Goal: Book appointment/travel/reservation

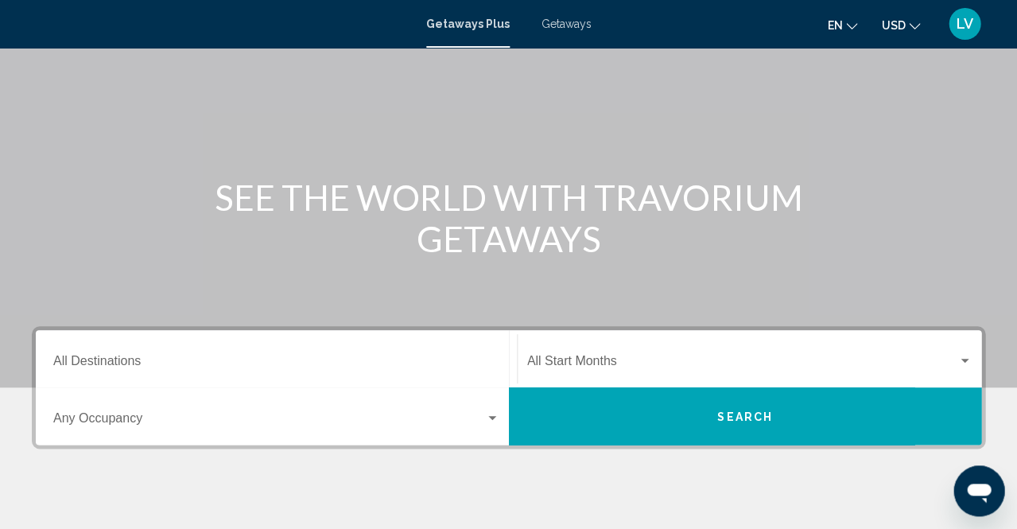
scroll to position [92, 0]
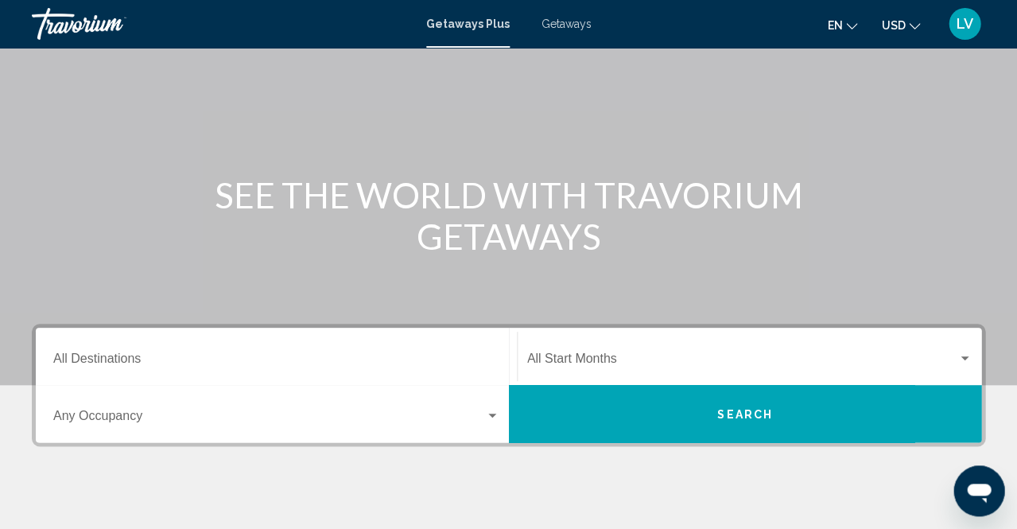
click at [141, 349] on div "Destination All Destinations" at bounding box center [276, 356] width 446 height 50
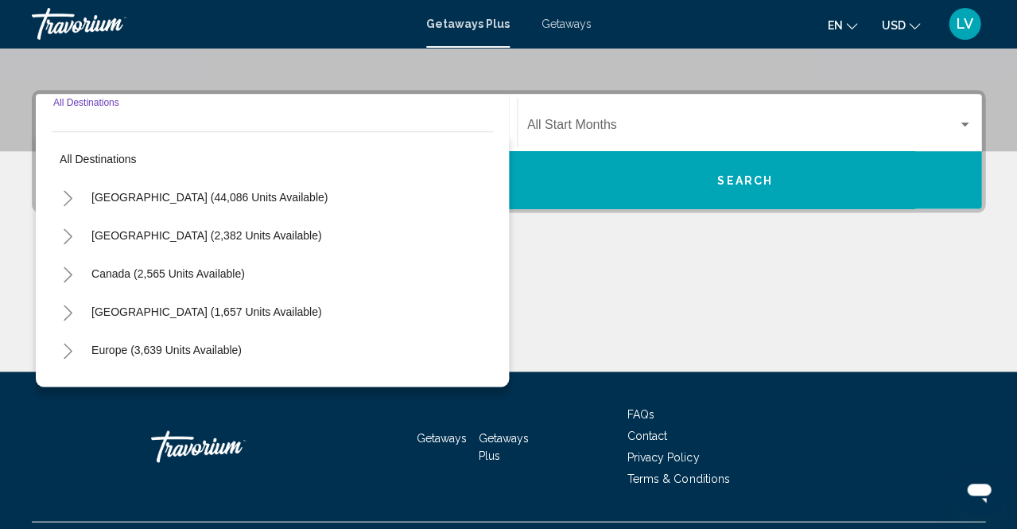
scroll to position [362, 0]
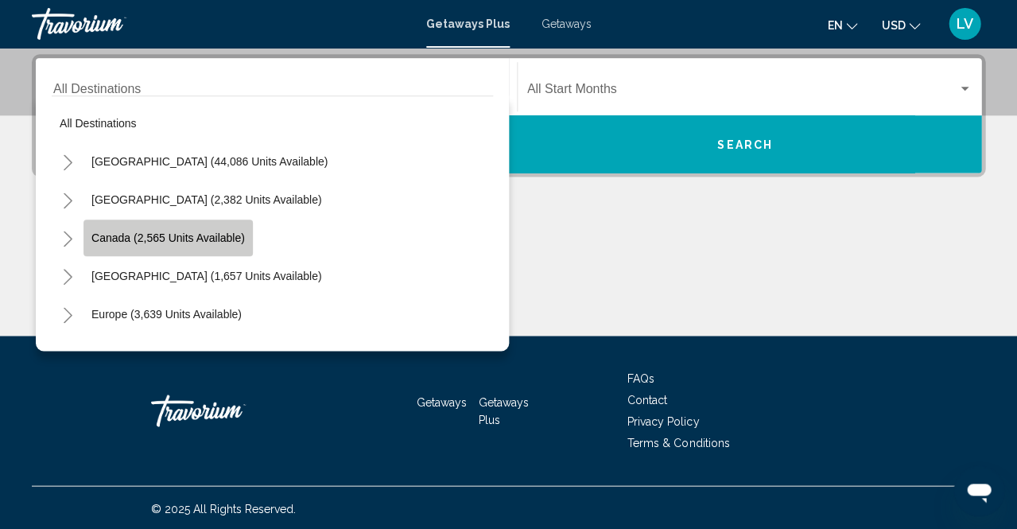
click at [172, 238] on span "Canada (2,565 units available)" at bounding box center [167, 237] width 153 height 13
type input "**********"
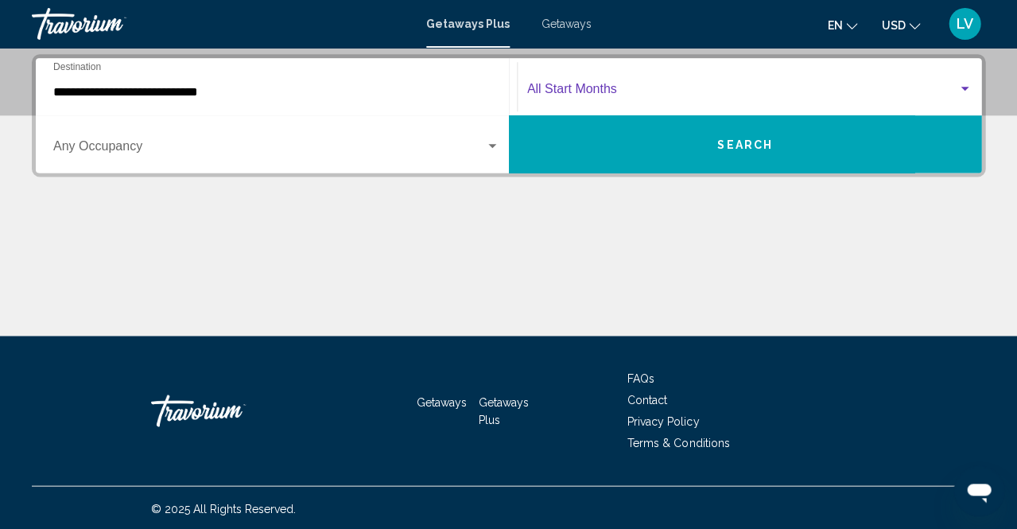
click at [619, 89] on span "Search widget" at bounding box center [742, 92] width 431 height 14
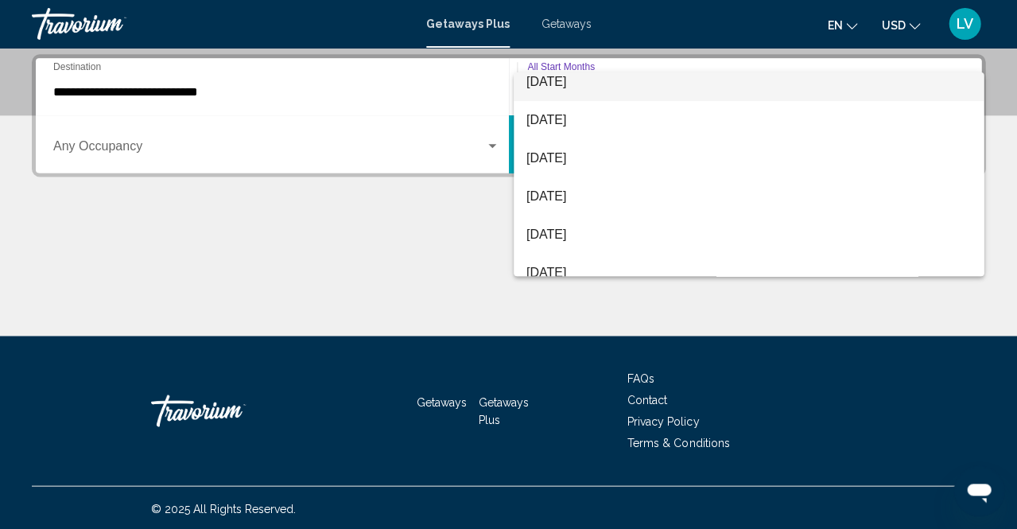
scroll to position [168, 0]
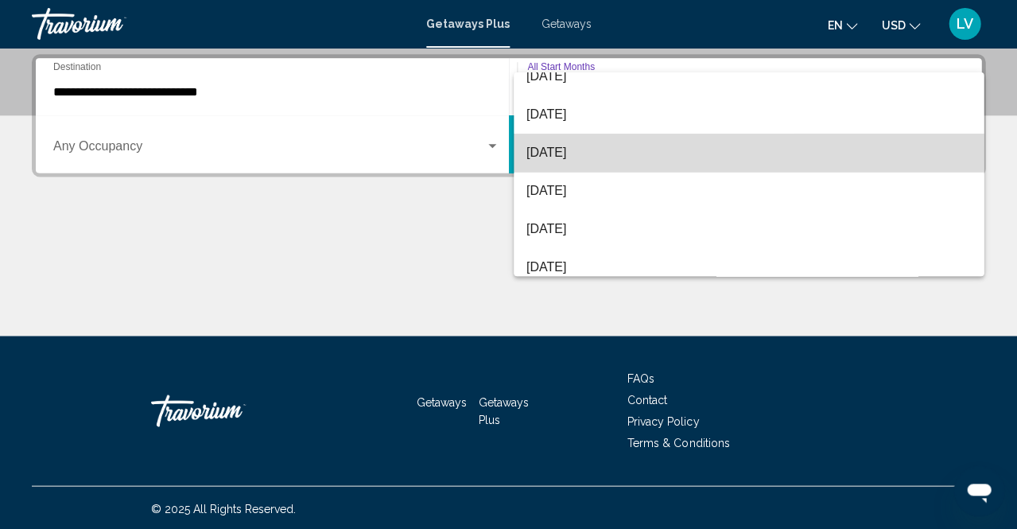
click at [586, 153] on span "[DATE]" at bounding box center [748, 153] width 444 height 38
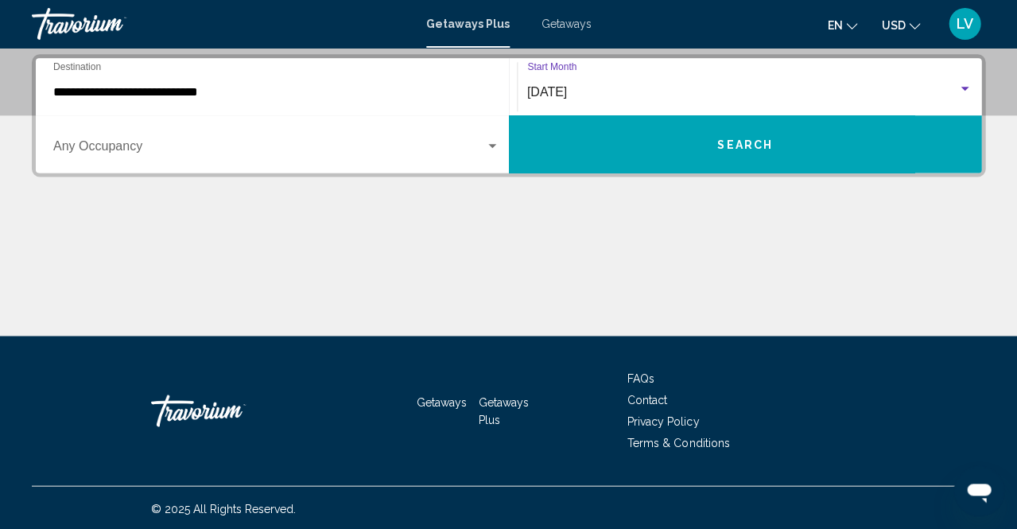
click at [664, 153] on button "Search" at bounding box center [745, 143] width 473 height 57
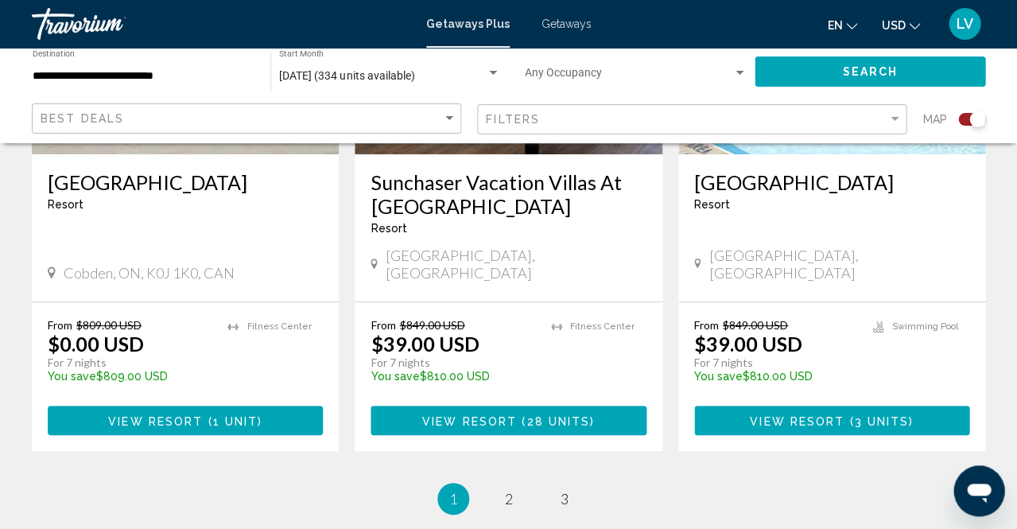
scroll to position [2564, 0]
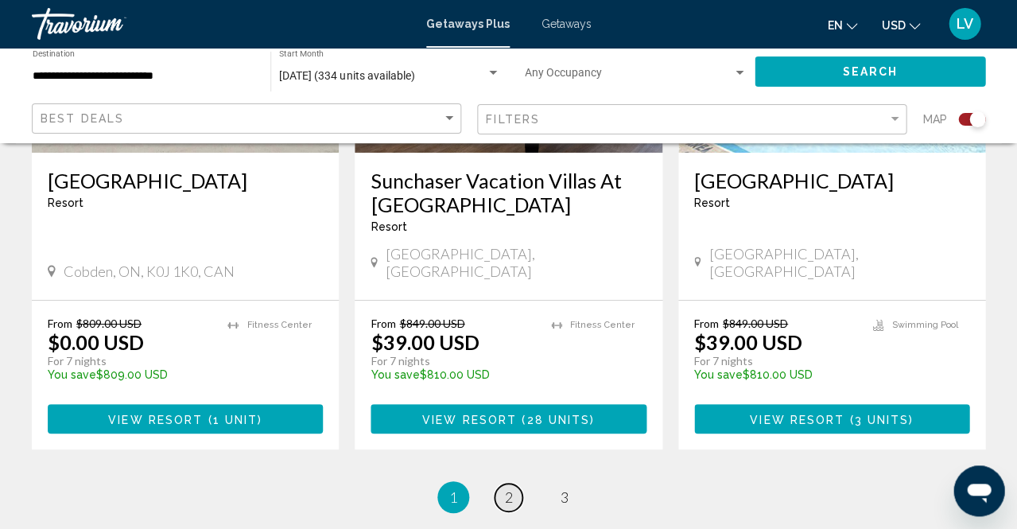
click at [505, 488] on span "2" at bounding box center [509, 496] width 8 height 17
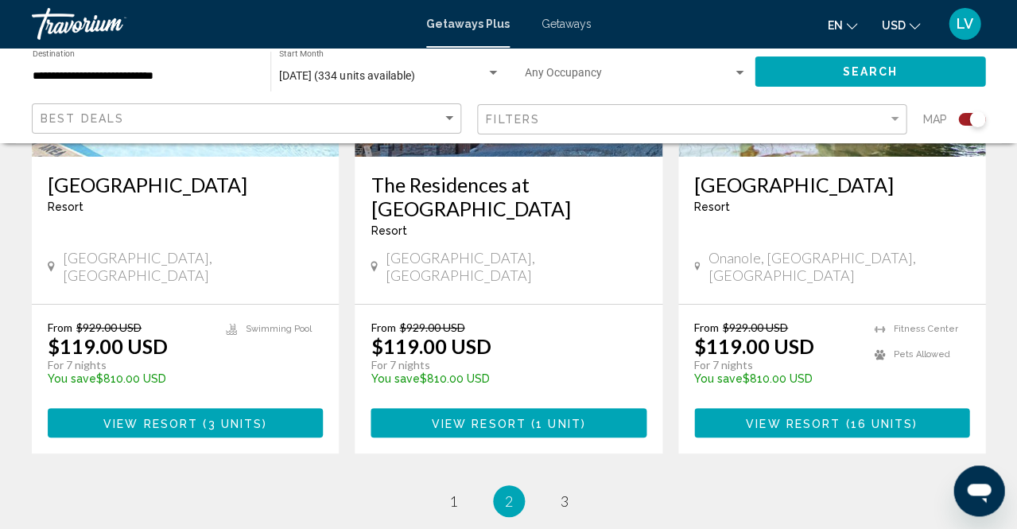
scroll to position [2554, 0]
click at [558, 487] on link "page 3" at bounding box center [564, 501] width 28 height 28
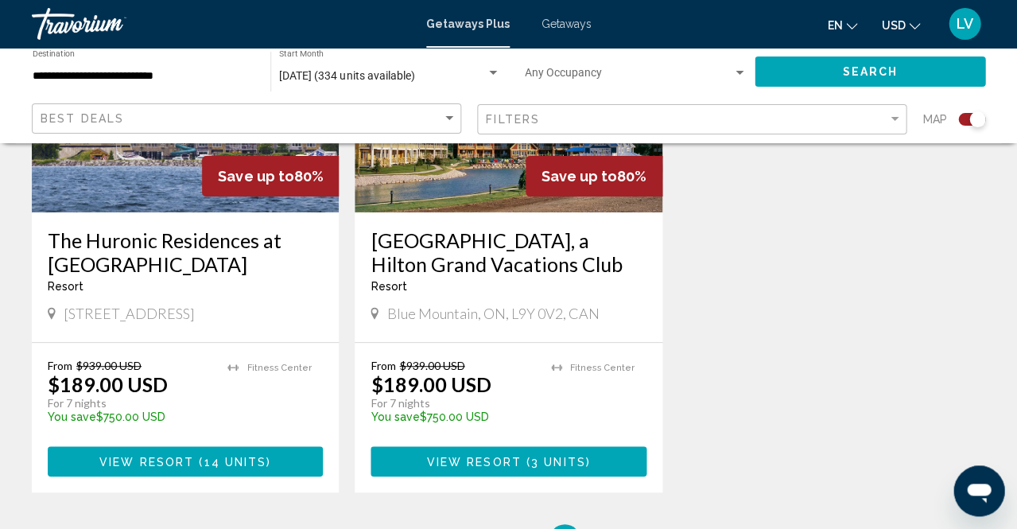
scroll to position [1320, 0]
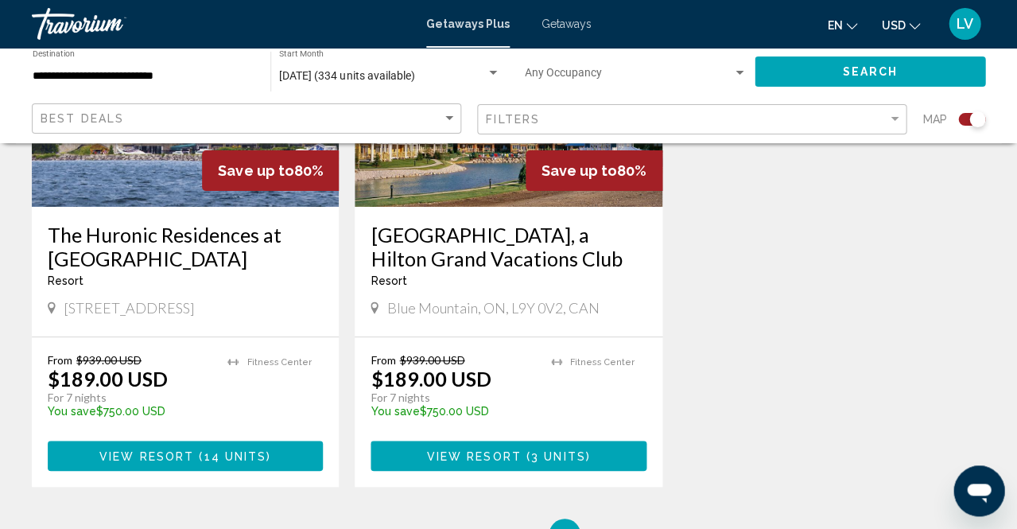
click at [565, 22] on span "Getaways" at bounding box center [566, 23] width 50 height 13
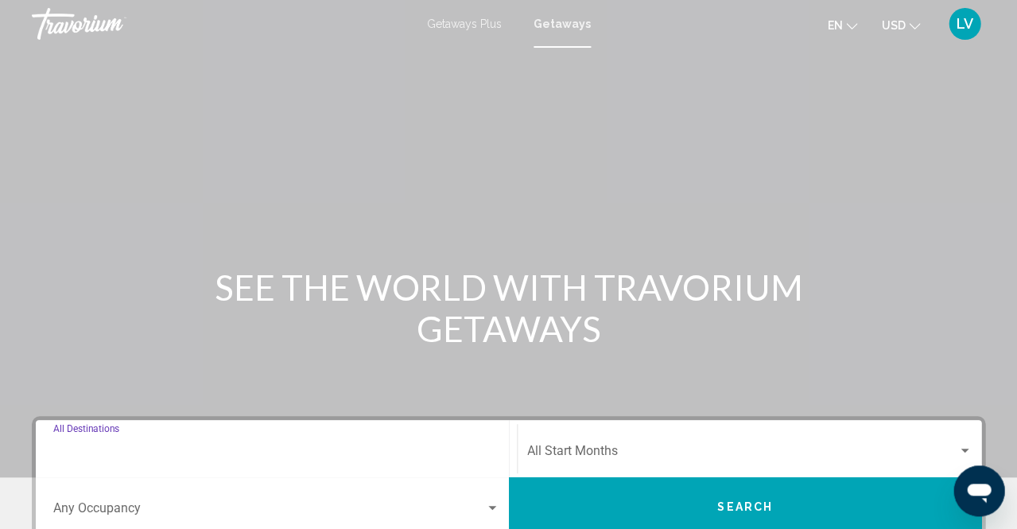
click at [134, 447] on input "Destination All Destinations" at bounding box center [276, 454] width 446 height 14
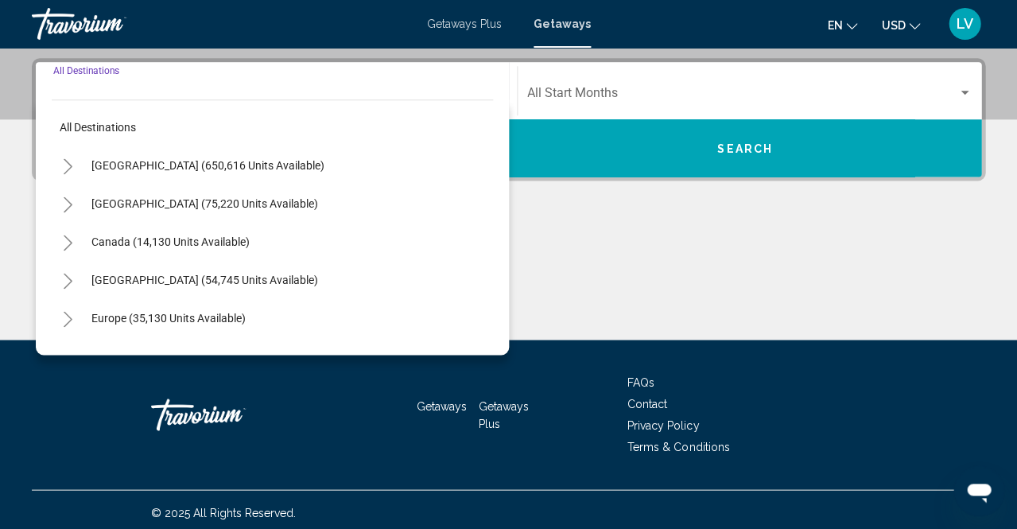
scroll to position [362, 0]
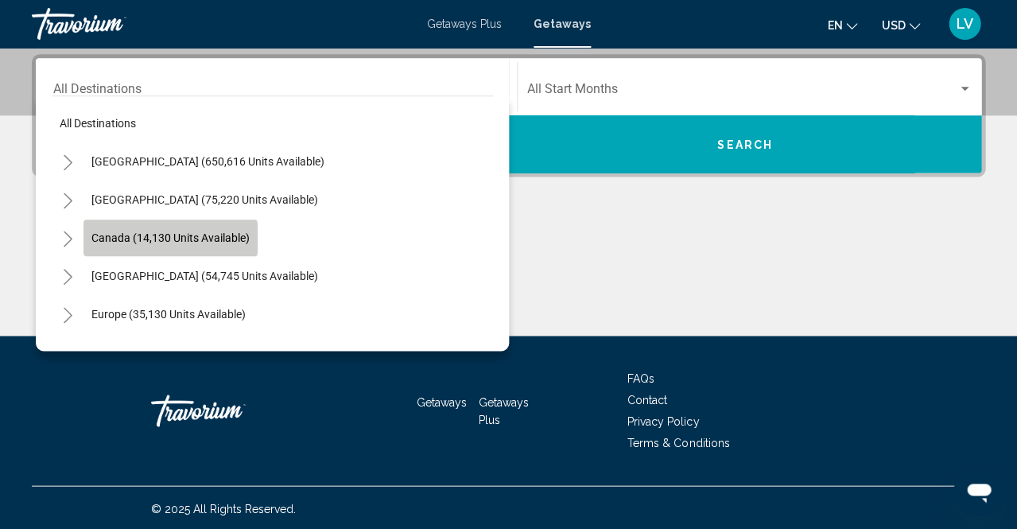
click at [157, 238] on span "Canada (14,130 units available)" at bounding box center [170, 237] width 158 height 13
type input "**********"
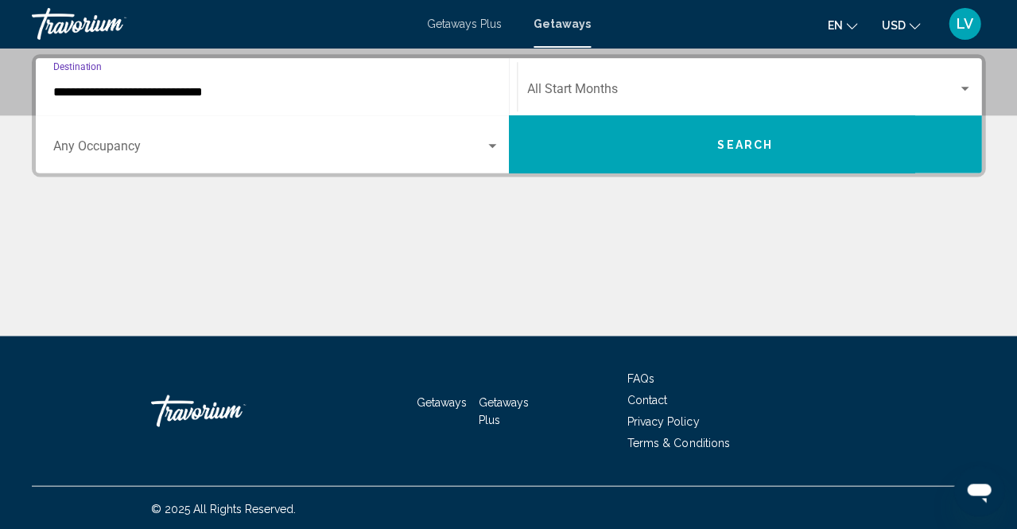
click at [719, 91] on span "Search widget" at bounding box center [742, 92] width 431 height 14
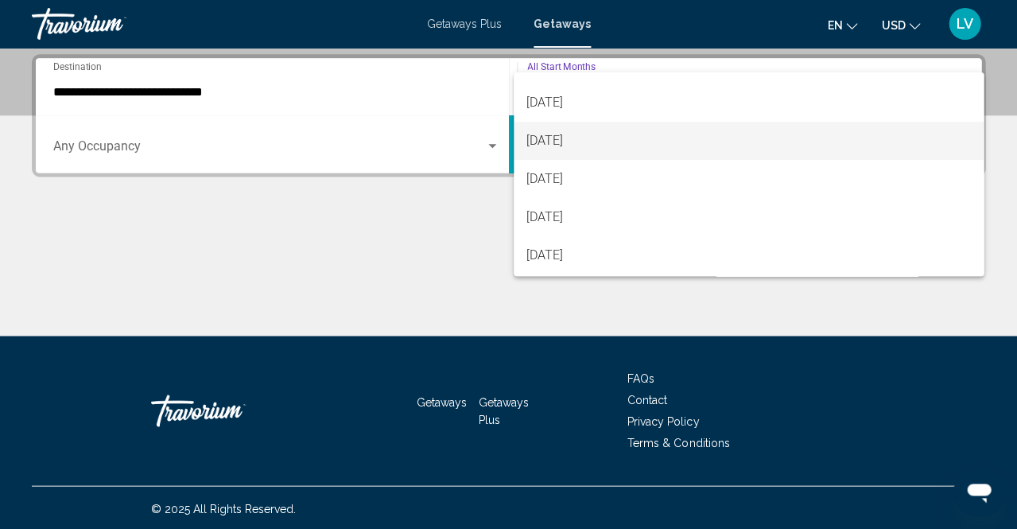
scroll to position [181, 0]
click at [581, 142] on span "[DATE]" at bounding box center [748, 139] width 444 height 38
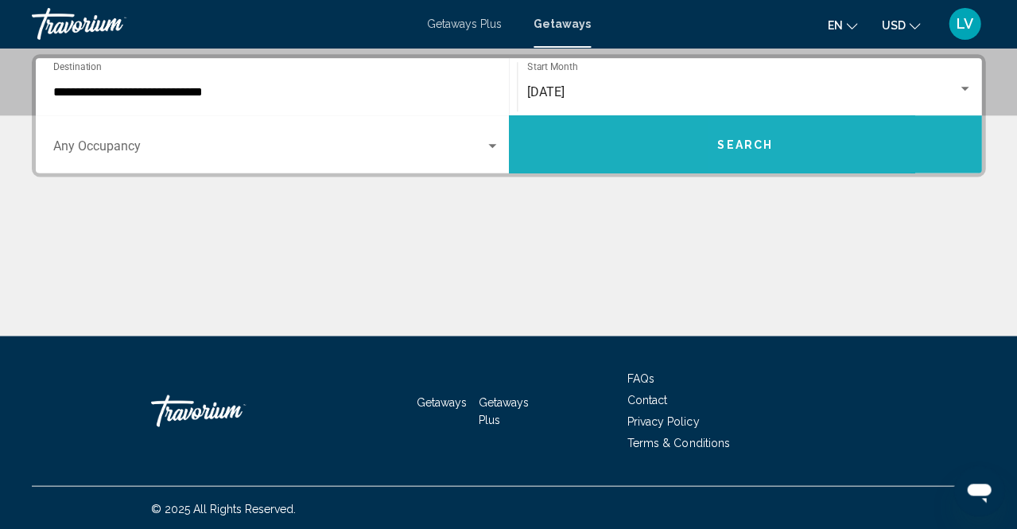
click at [773, 132] on button "Search" at bounding box center [745, 143] width 473 height 57
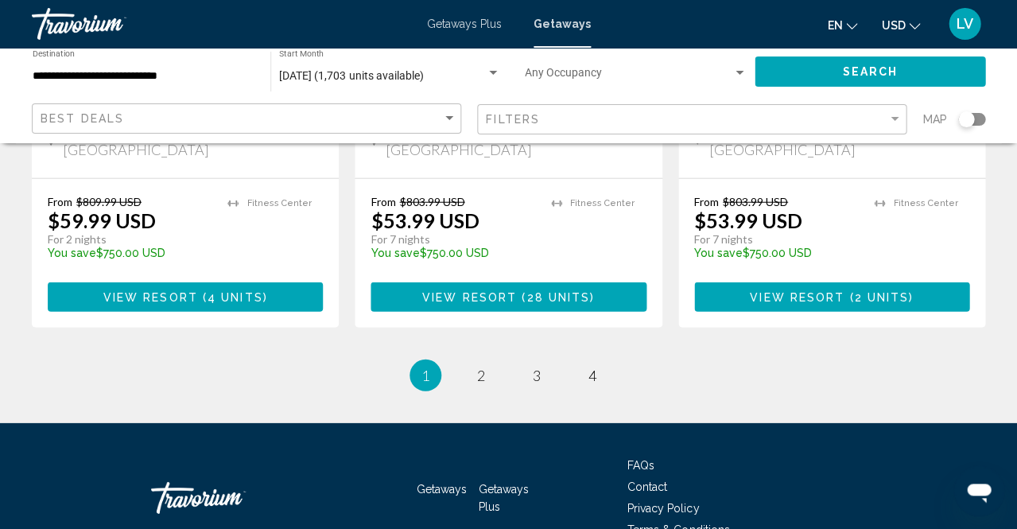
scroll to position [2168, 0]
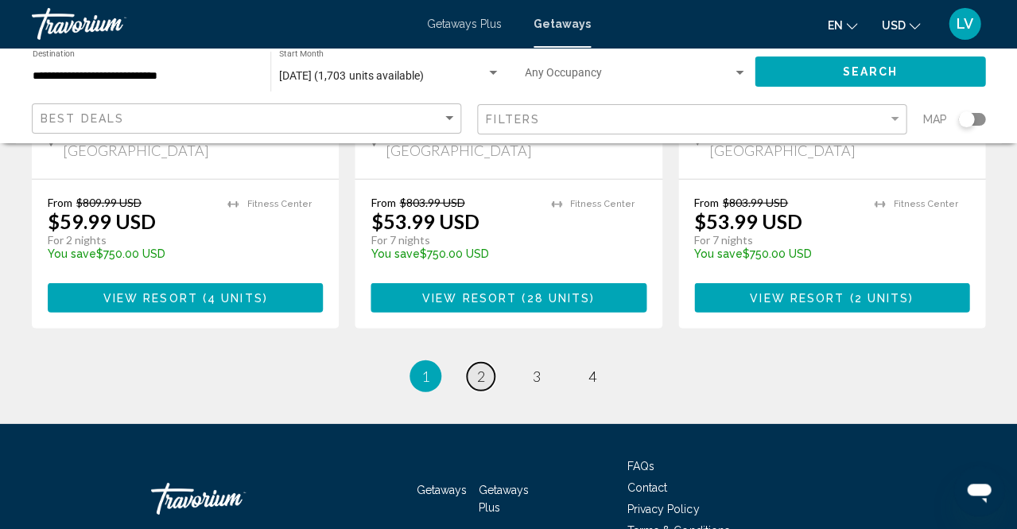
click at [472, 362] on link "page 2" at bounding box center [481, 376] width 28 height 28
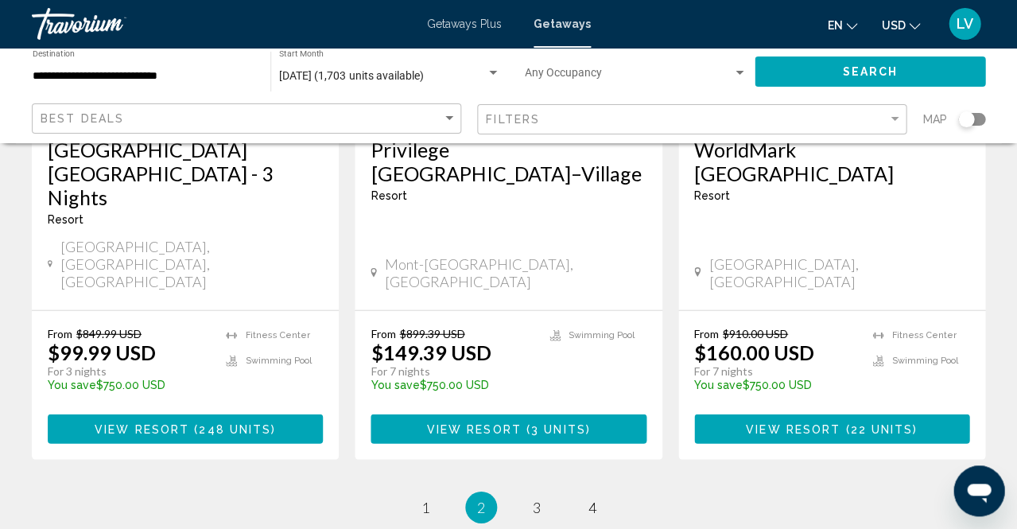
scroll to position [2091, 0]
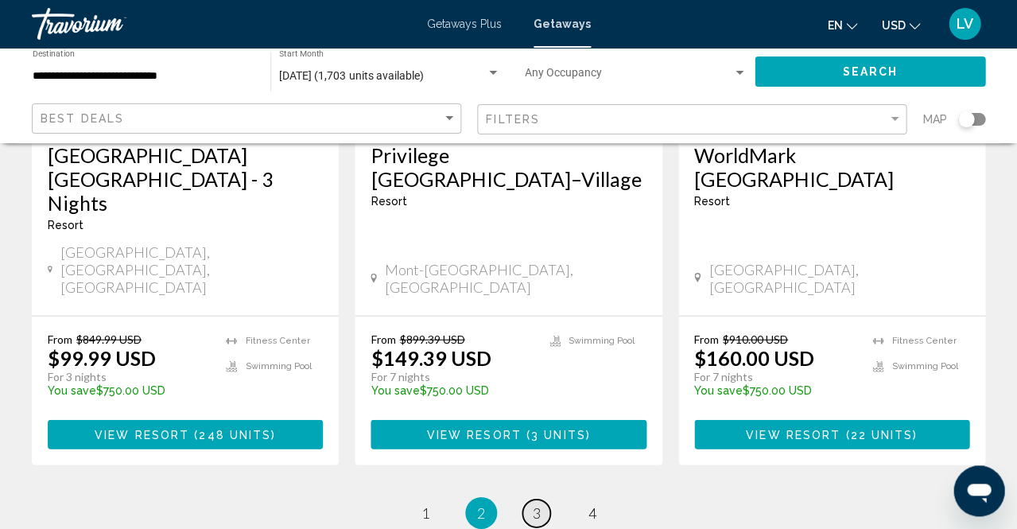
click at [537, 504] on span "3" at bounding box center [537, 512] width 8 height 17
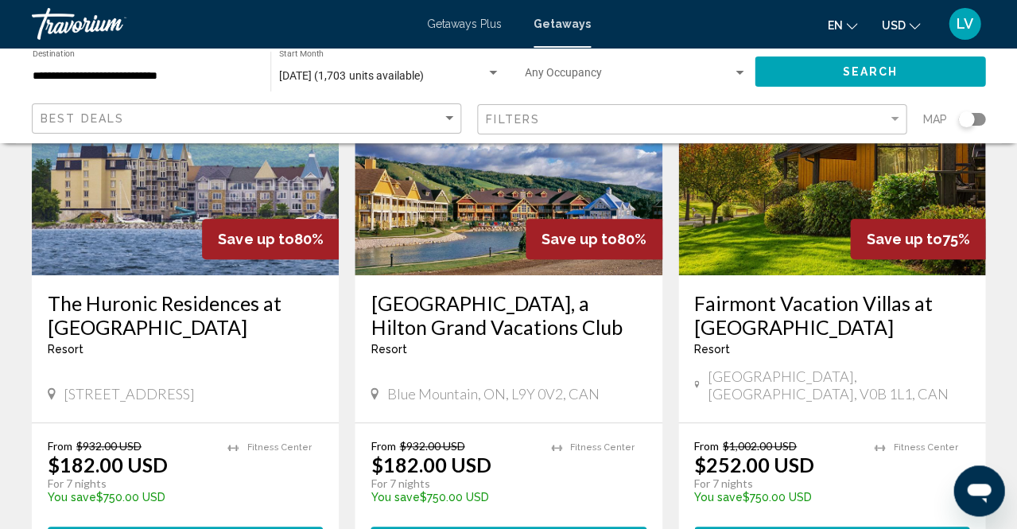
scroll to position [1345, 0]
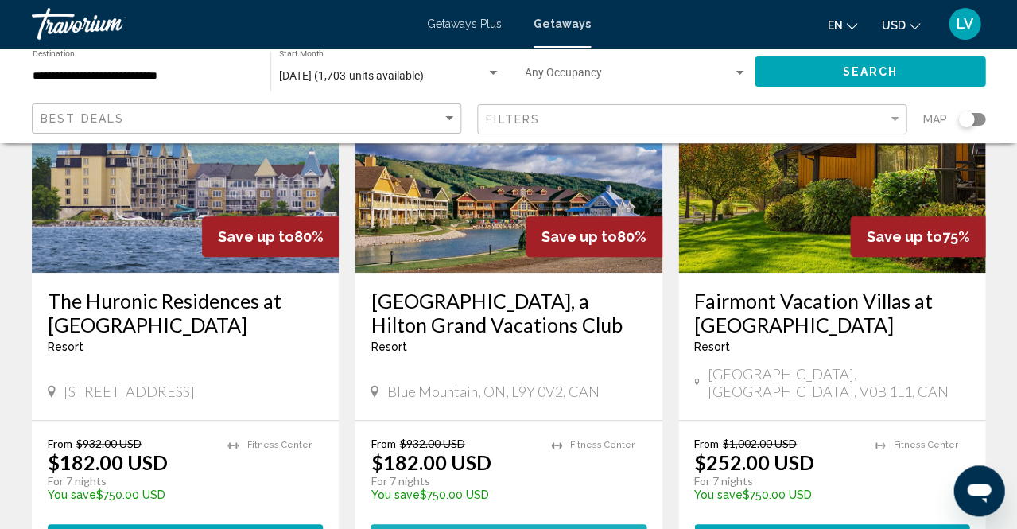
click at [486, 528] on span "View Resort" at bounding box center [473, 539] width 95 height 13
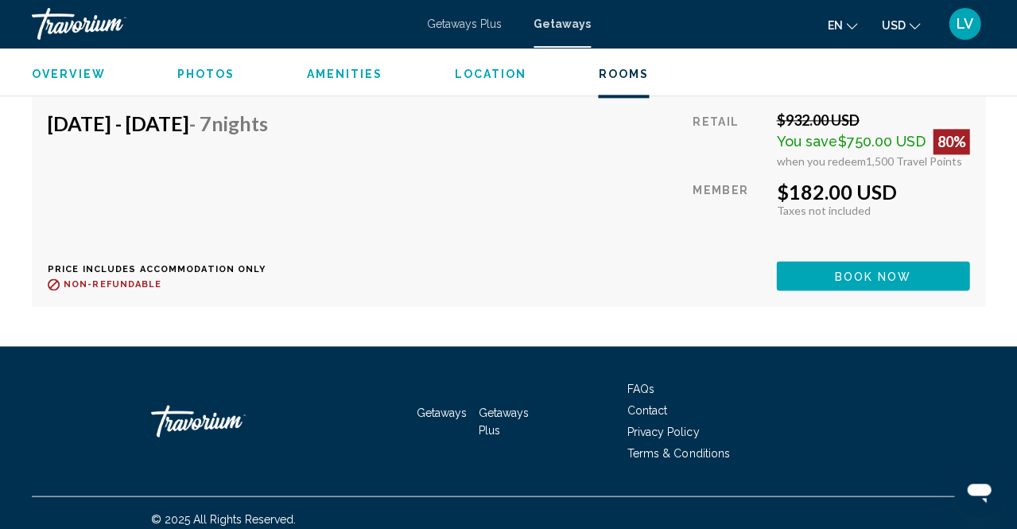
scroll to position [3140, 0]
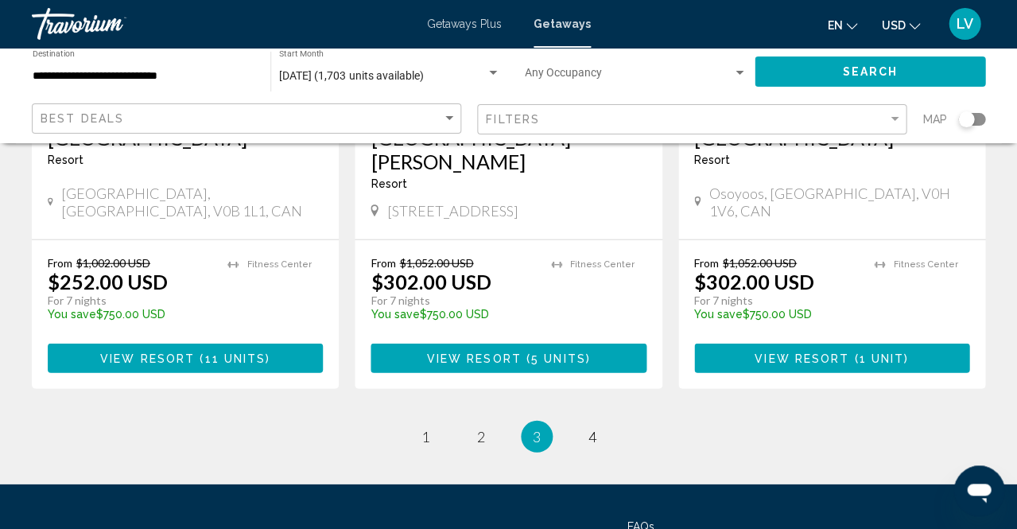
scroll to position [2114, 0]
click at [591, 428] on span "4" at bounding box center [592, 436] width 8 height 17
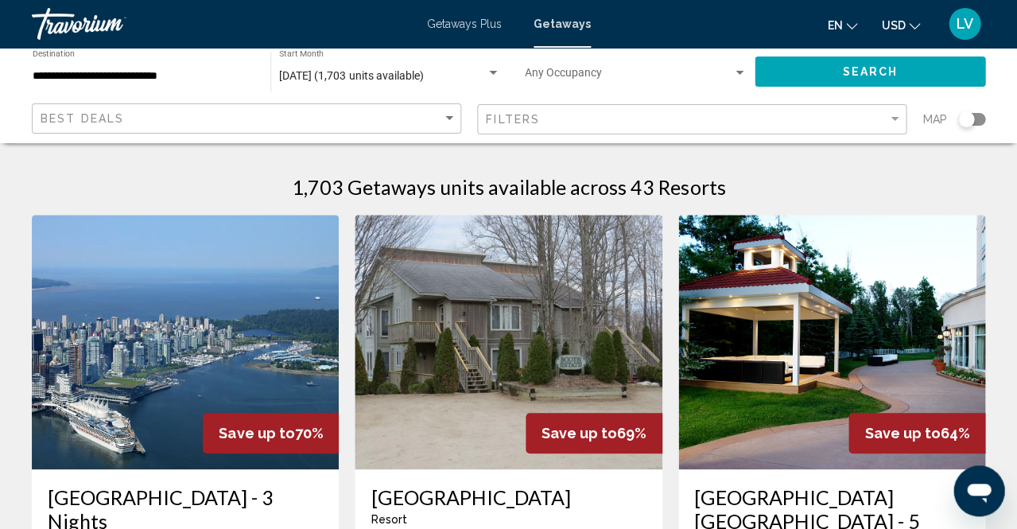
scroll to position [6, 0]
